Goal: Navigation & Orientation: Find specific page/section

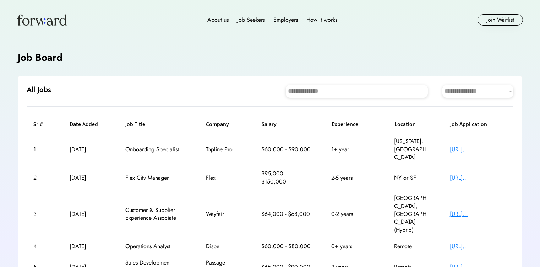
scroll to position [71, 0]
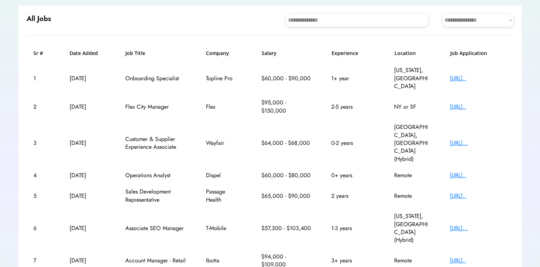
click at [453, 192] on div "[URL].." at bounding box center [478, 196] width 57 height 8
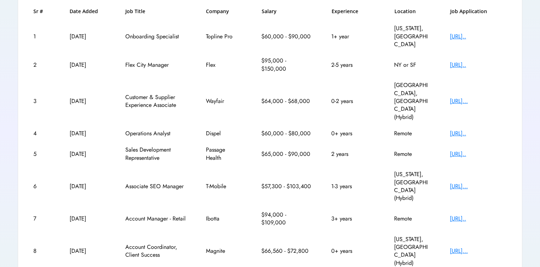
scroll to position [127, 0]
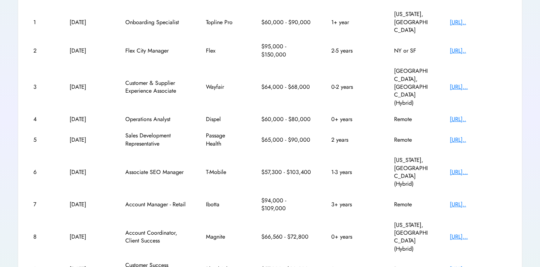
drag, startPoint x: 471, startPoint y: 199, endPoint x: 490, endPoint y: 197, distance: 19.3
click at [490, 265] on div "[URL]..." at bounding box center [478, 269] width 57 height 8
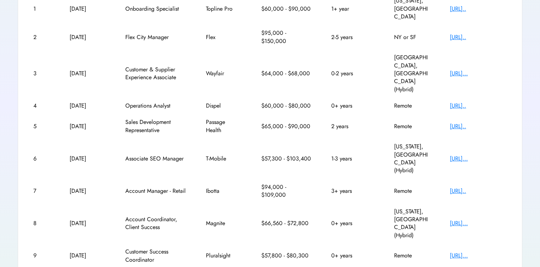
scroll to position [141, 0]
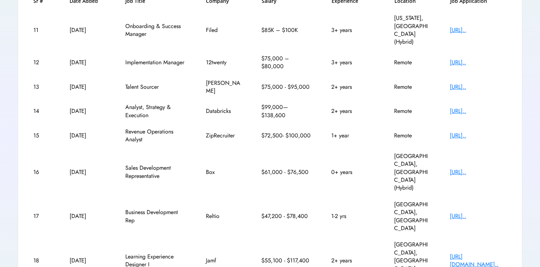
scroll to position [149, 0]
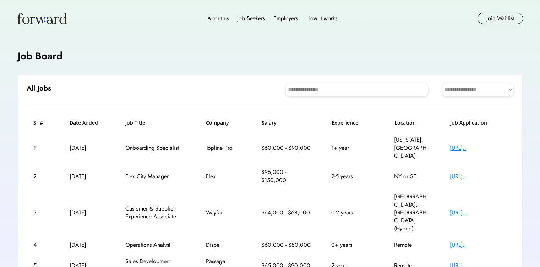
scroll to position [0, 0]
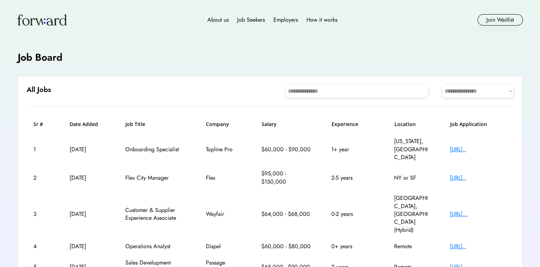
click at [304, 39] on div "About us Job Seekers Employers How it works Join Waitlist" at bounding box center [270, 20] width 540 height 40
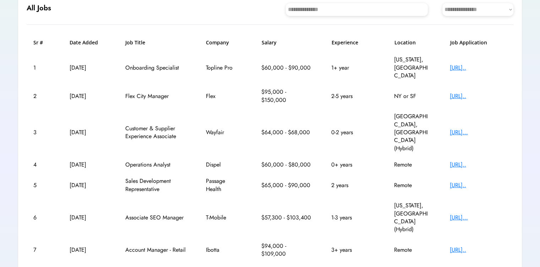
scroll to position [70, 0]
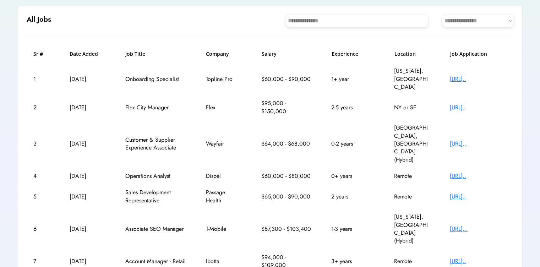
click at [459, 172] on div "[URL].." at bounding box center [478, 176] width 57 height 8
click at [456, 172] on div "[URL].." at bounding box center [478, 176] width 57 height 8
